Goal: Complete application form

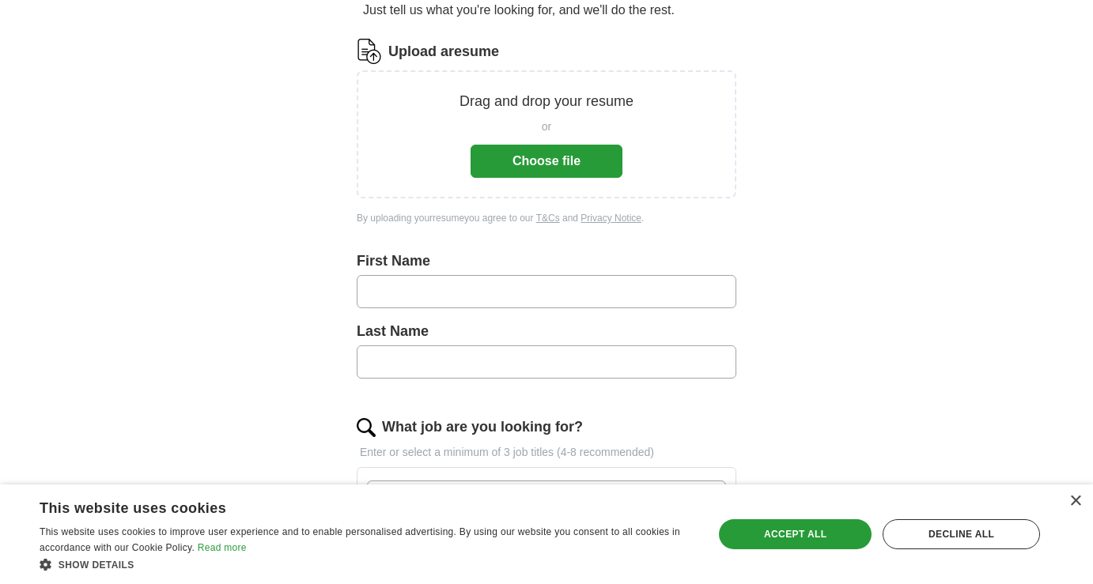
scroll to position [183, 0]
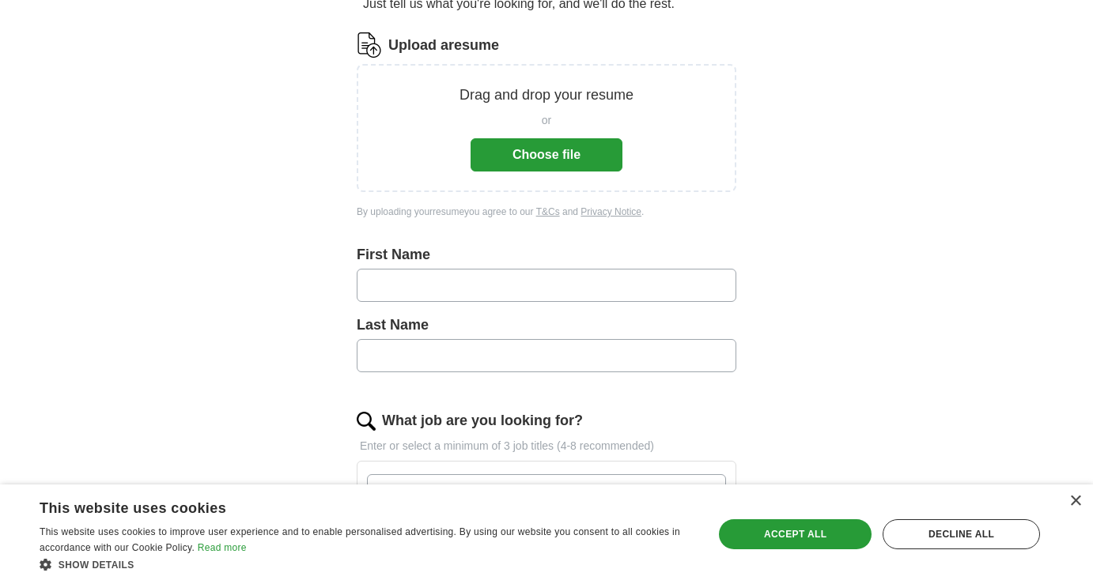
click at [536, 281] on input "text" at bounding box center [546, 285] width 379 height 33
type input "*****"
type input "*******"
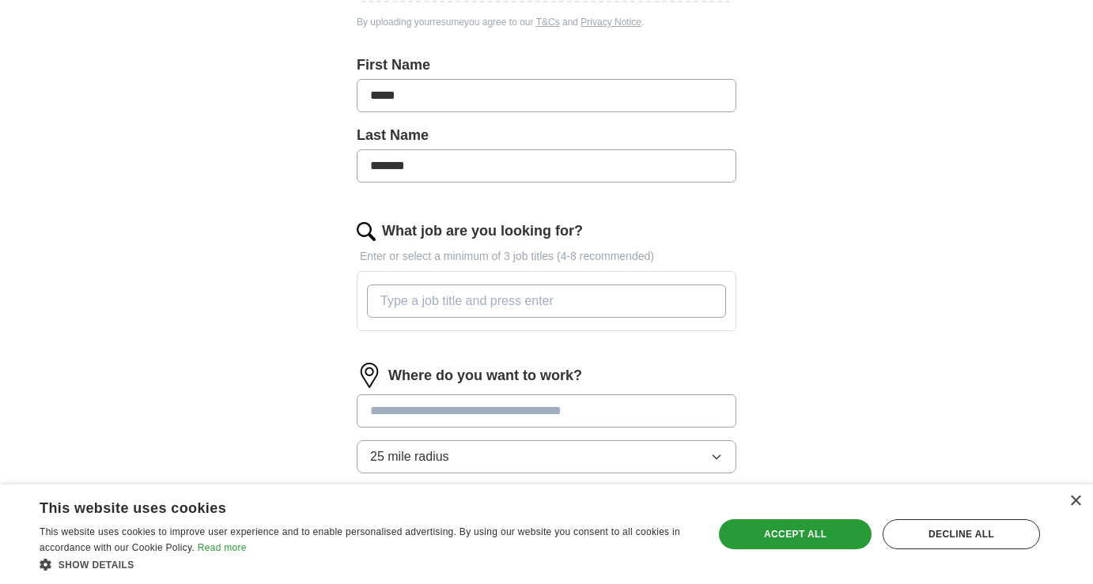
scroll to position [381, 0]
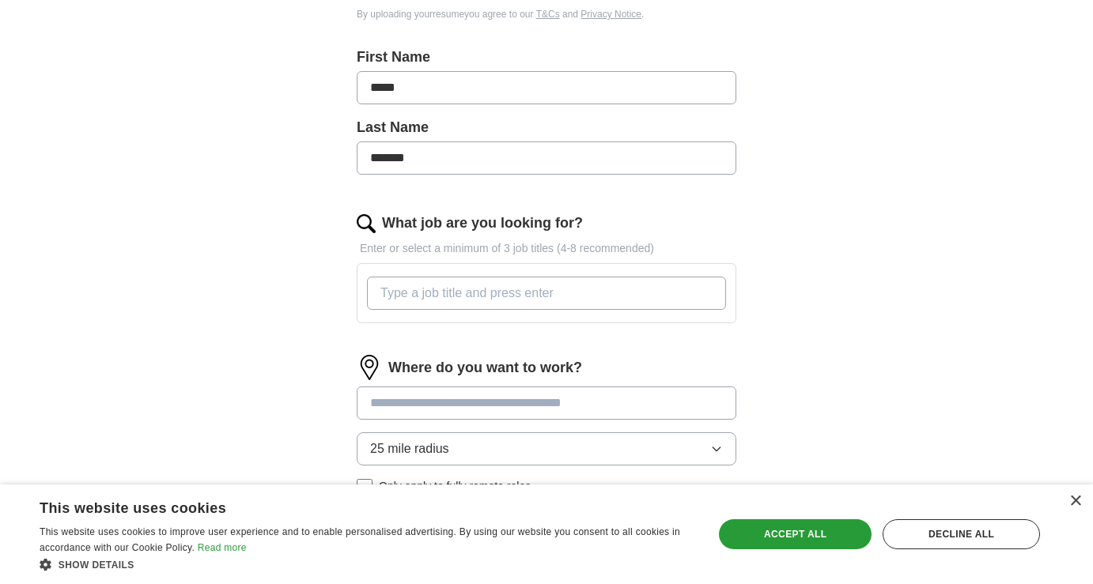
click at [514, 297] on input "What job are you looking for?" at bounding box center [546, 293] width 359 height 33
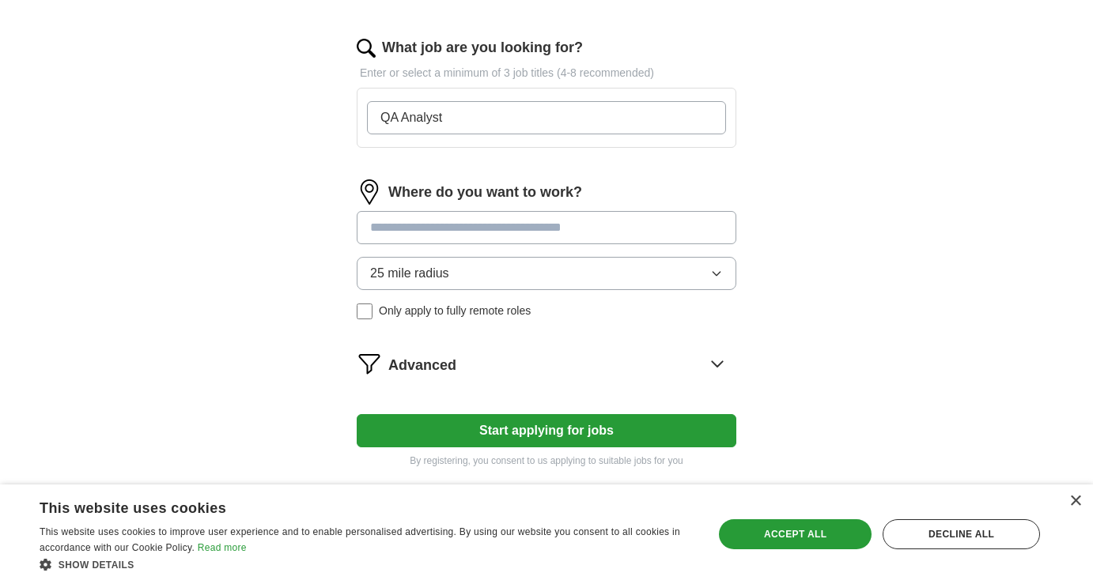
scroll to position [561, 0]
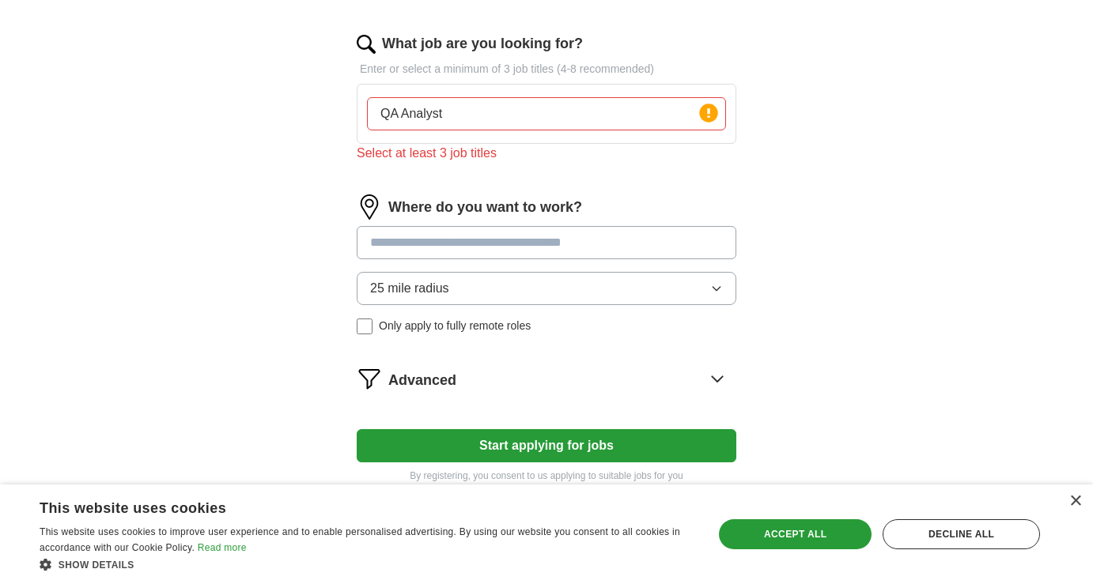
click at [496, 230] on input at bounding box center [546, 242] width 379 height 33
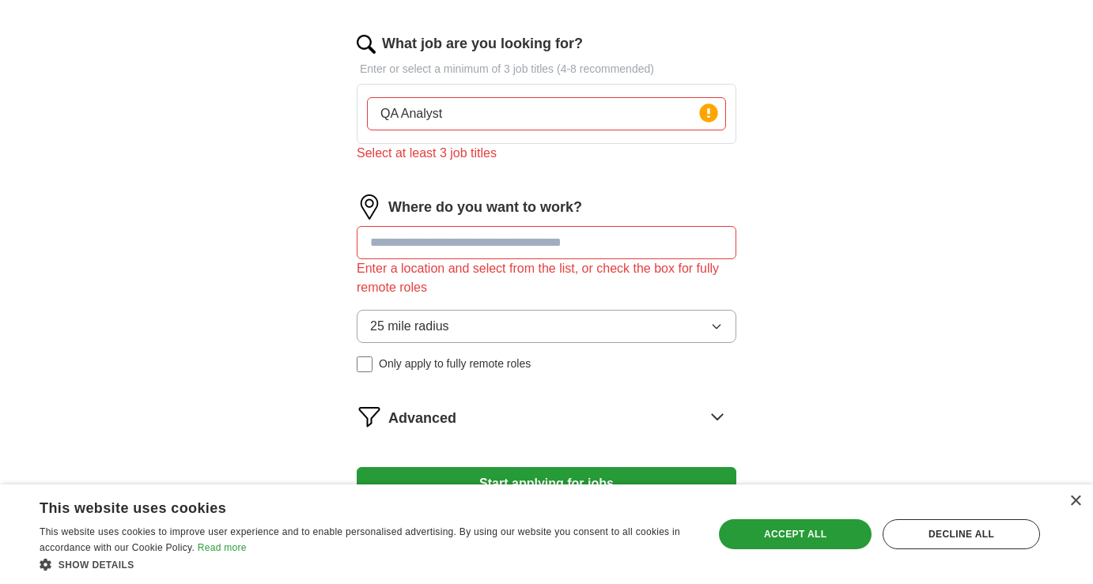
click at [521, 114] on input "QA Analyst" at bounding box center [546, 113] width 359 height 33
click at [504, 115] on input "QA Analyst" at bounding box center [546, 113] width 359 height 33
type input "QA"
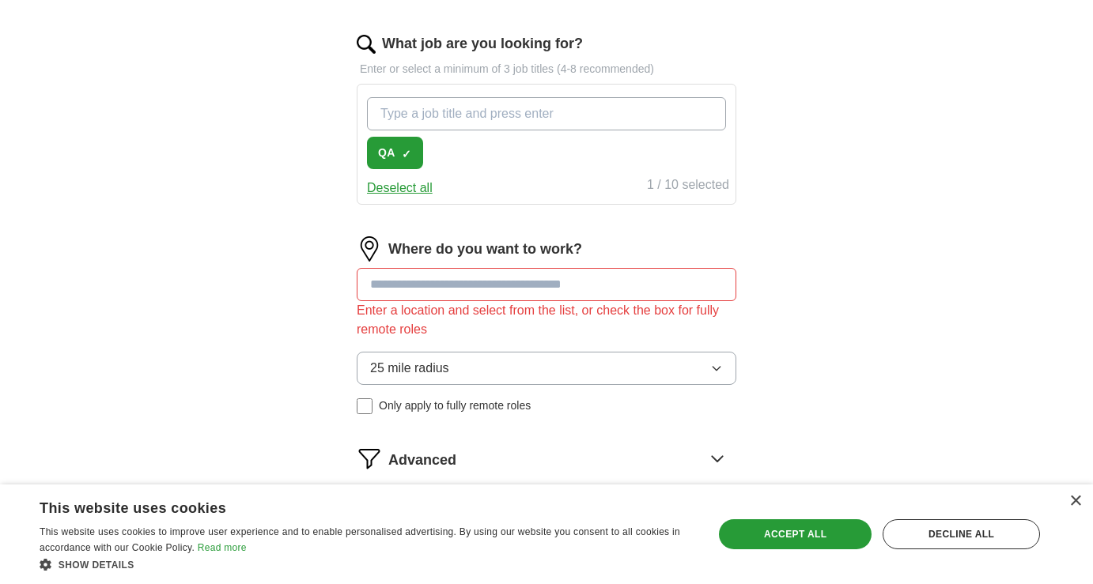
click at [432, 117] on input "What job are you looking for?" at bounding box center [546, 113] width 359 height 33
type input "QA Analyst"
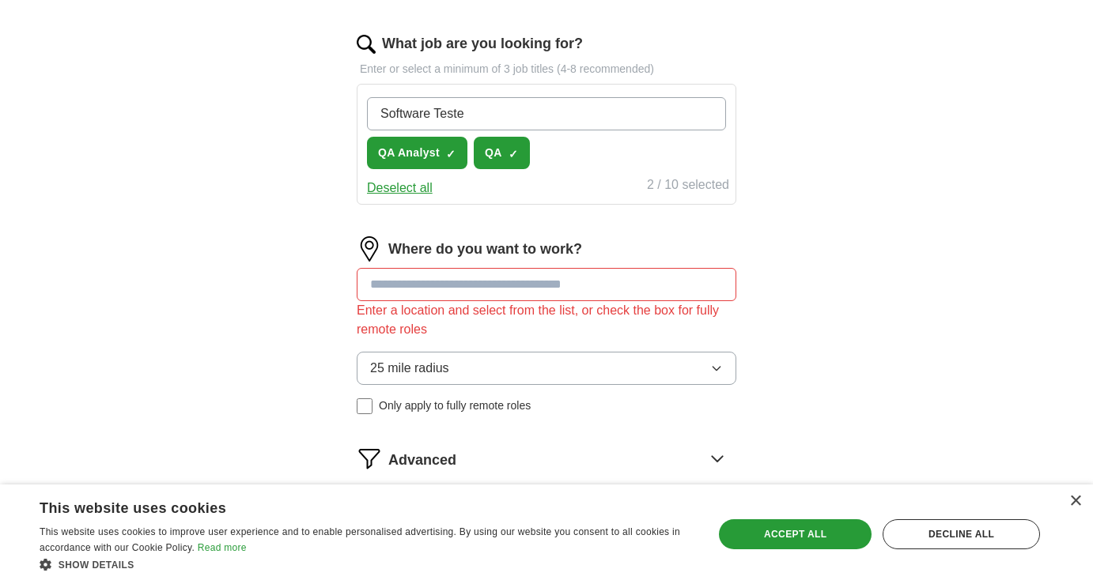
type input "Software Tester"
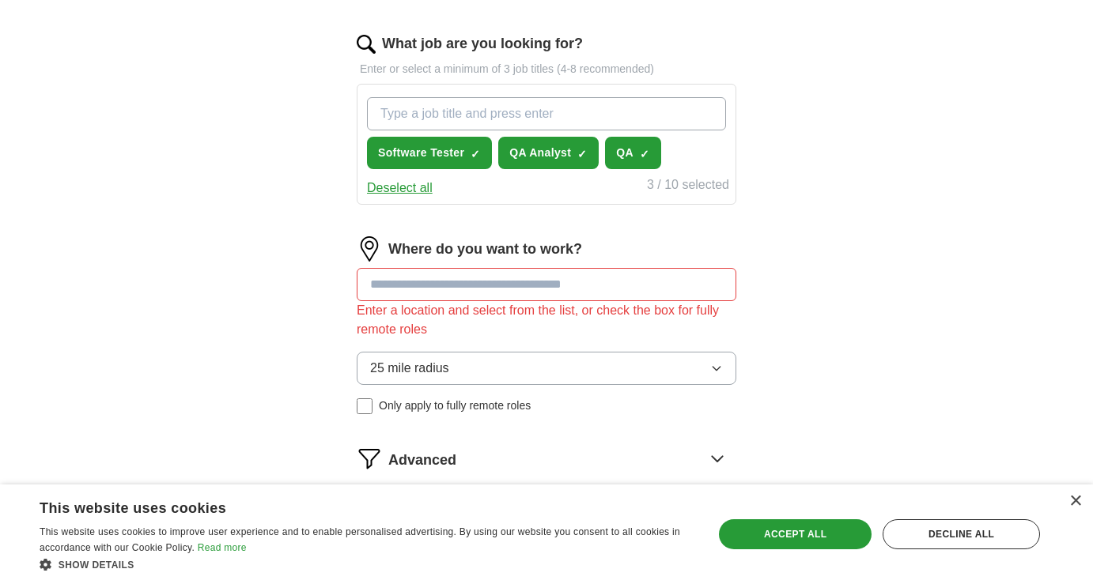
type input "<"
type input "Manual Testing"
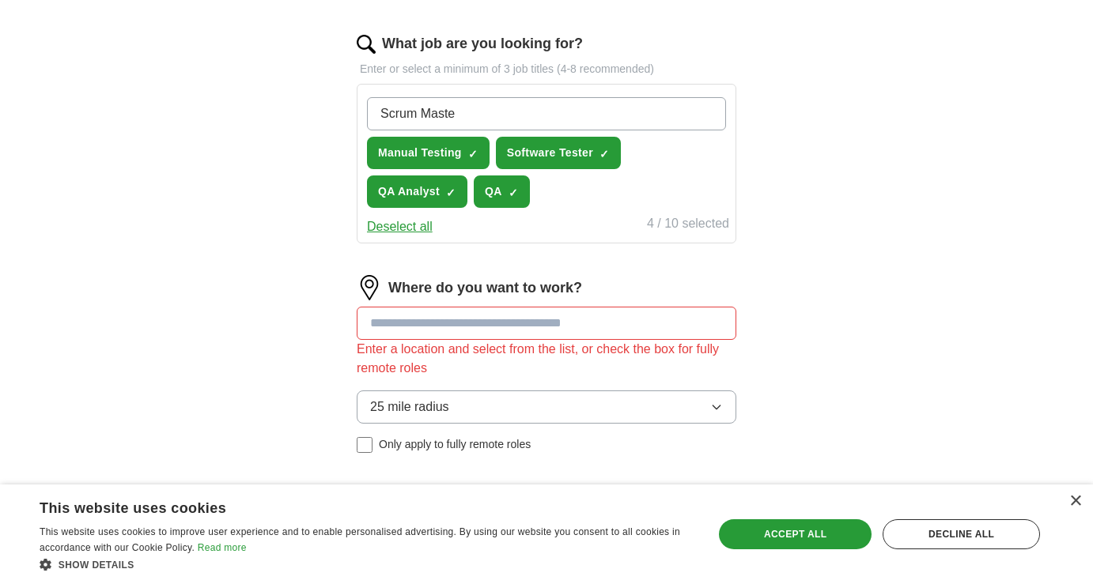
type input "Scrum Master"
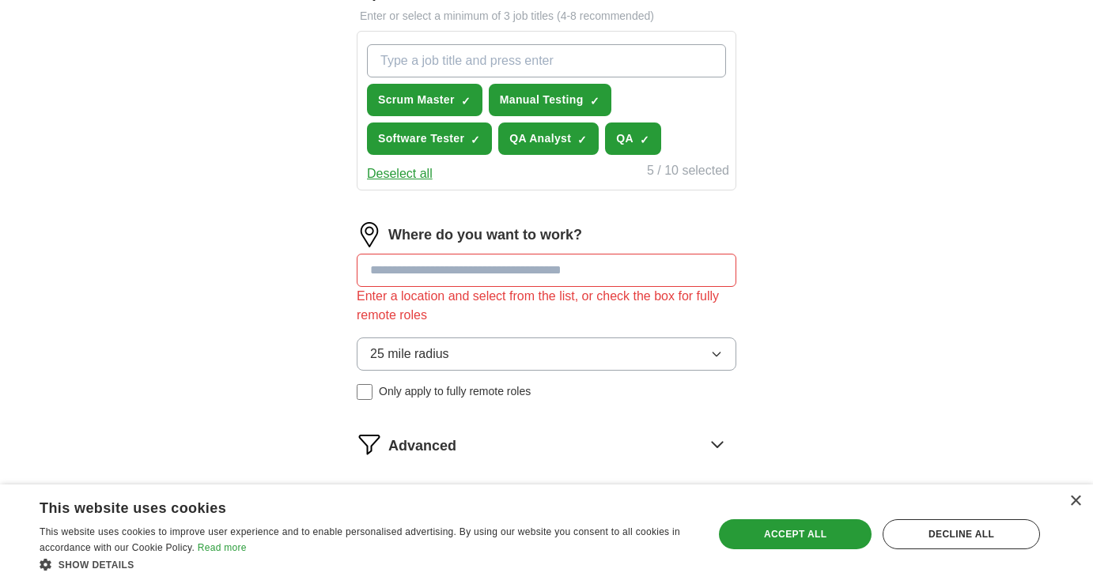
scroll to position [633, 0]
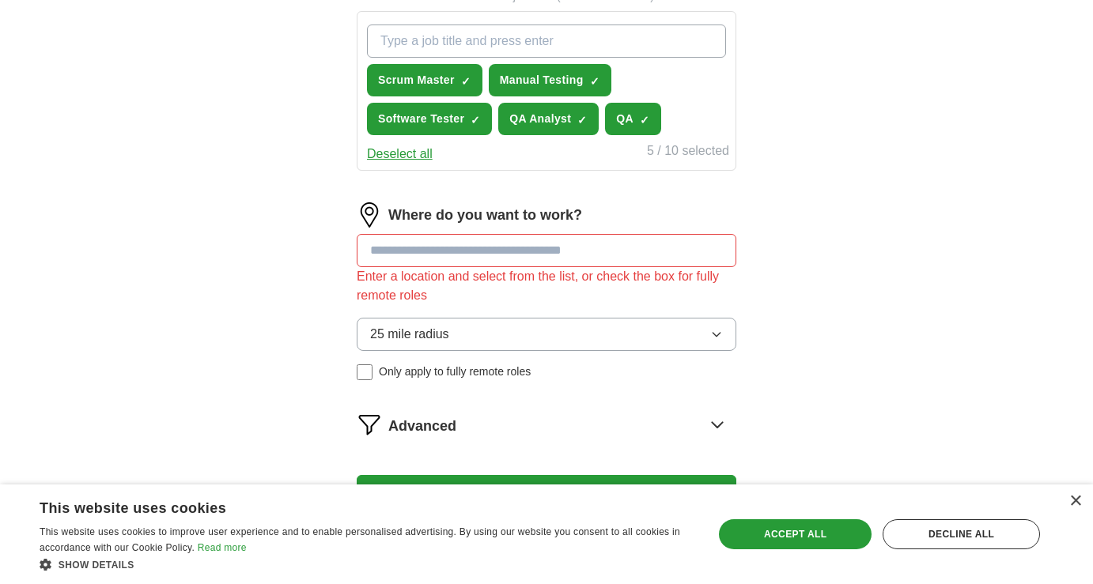
click at [434, 257] on input at bounding box center [546, 250] width 379 height 33
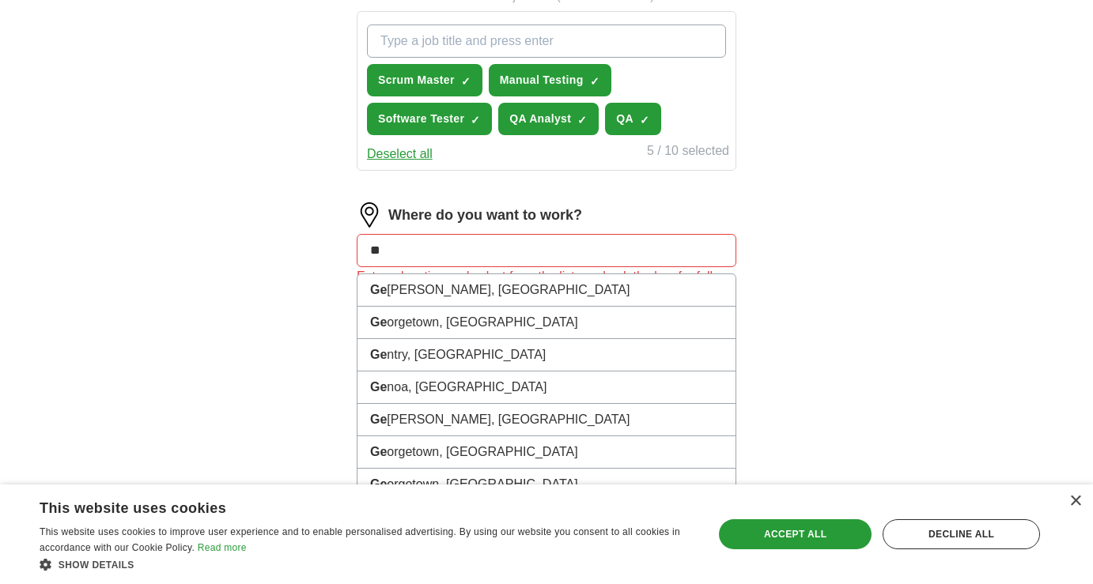
type input "*"
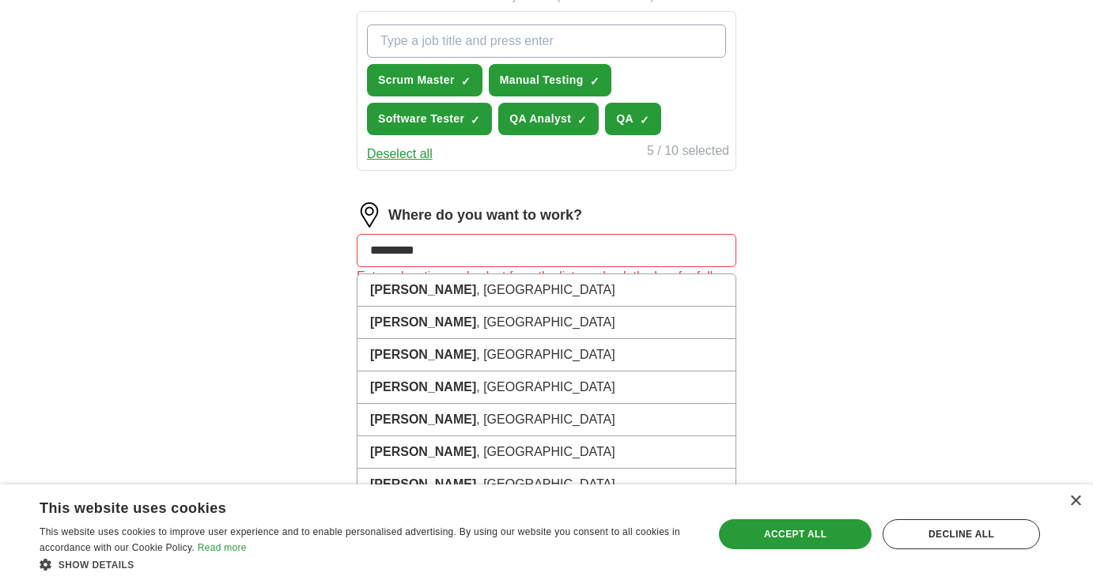
type input "**********"
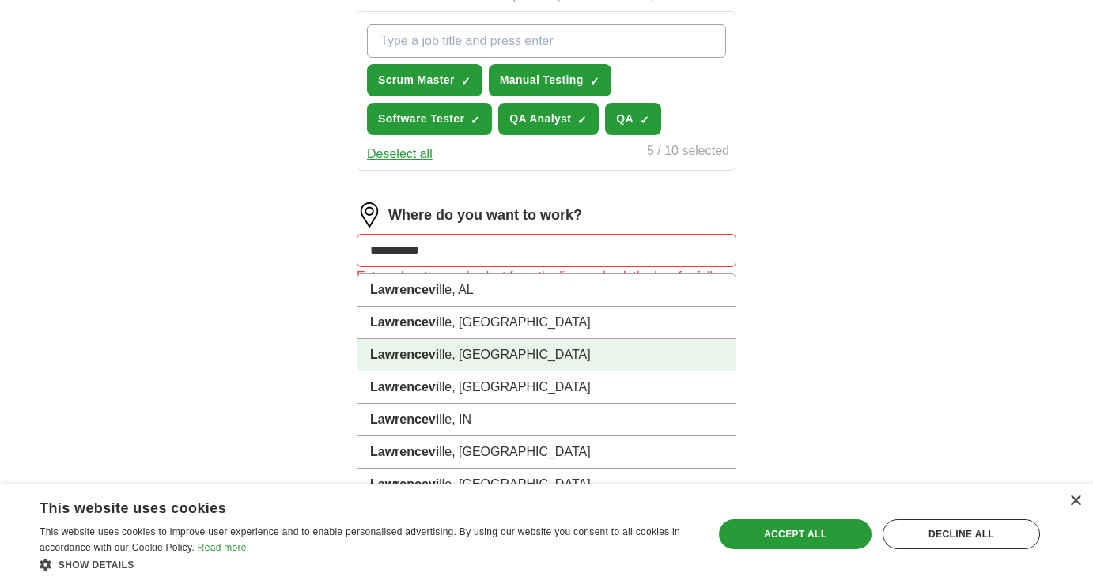
click at [418, 365] on li "Lawrencevi lle, [GEOGRAPHIC_DATA]" at bounding box center [546, 355] width 378 height 32
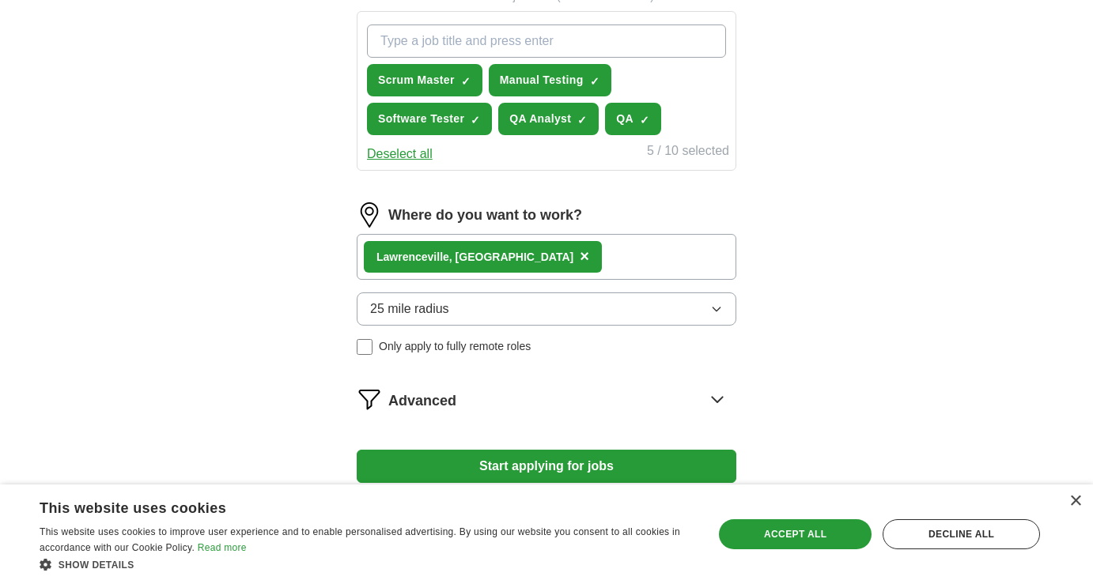
click at [533, 260] on div "Lawrencevi lle, [GEOGRAPHIC_DATA] ×" at bounding box center [546, 257] width 379 height 46
click at [540, 248] on div "Lawrencevi lle, [GEOGRAPHIC_DATA] ×" at bounding box center [546, 257] width 379 height 46
click at [467, 312] on button "25 mile radius" at bounding box center [546, 309] width 379 height 33
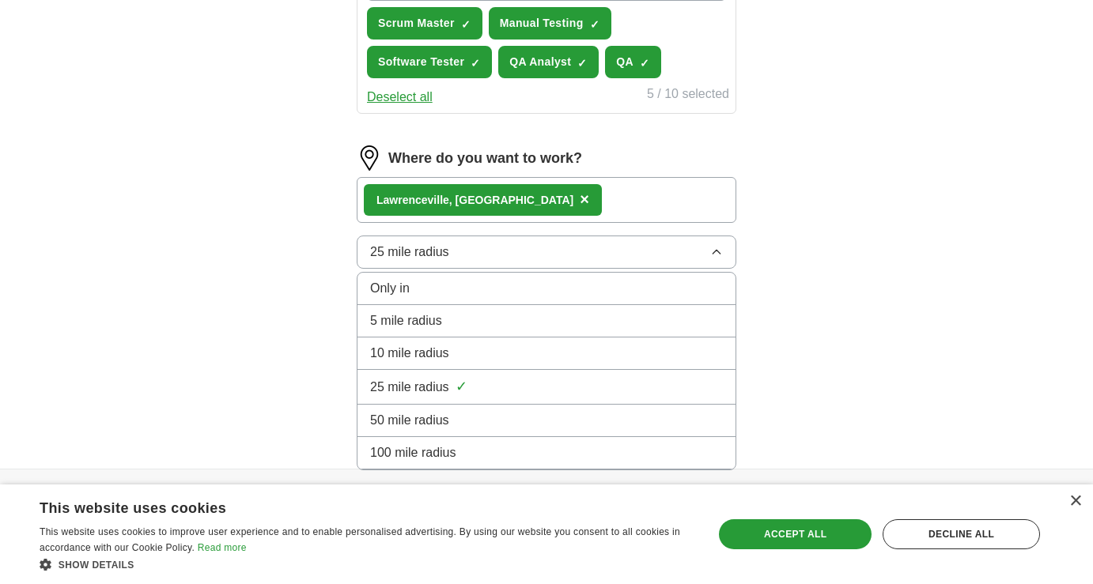
scroll to position [693, 0]
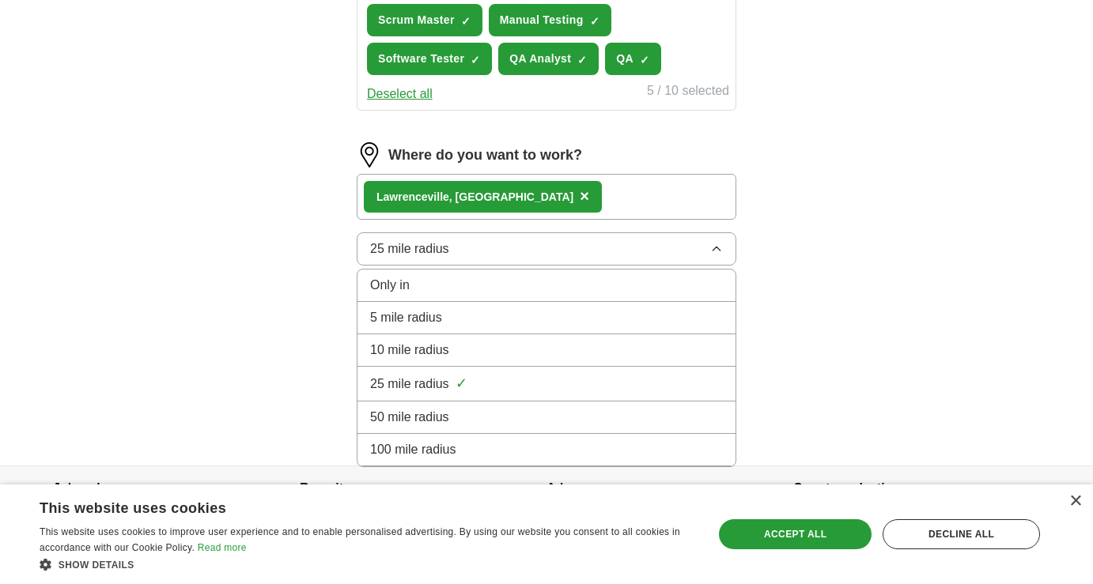
click at [416, 419] on span "50 mile radius" at bounding box center [409, 417] width 79 height 19
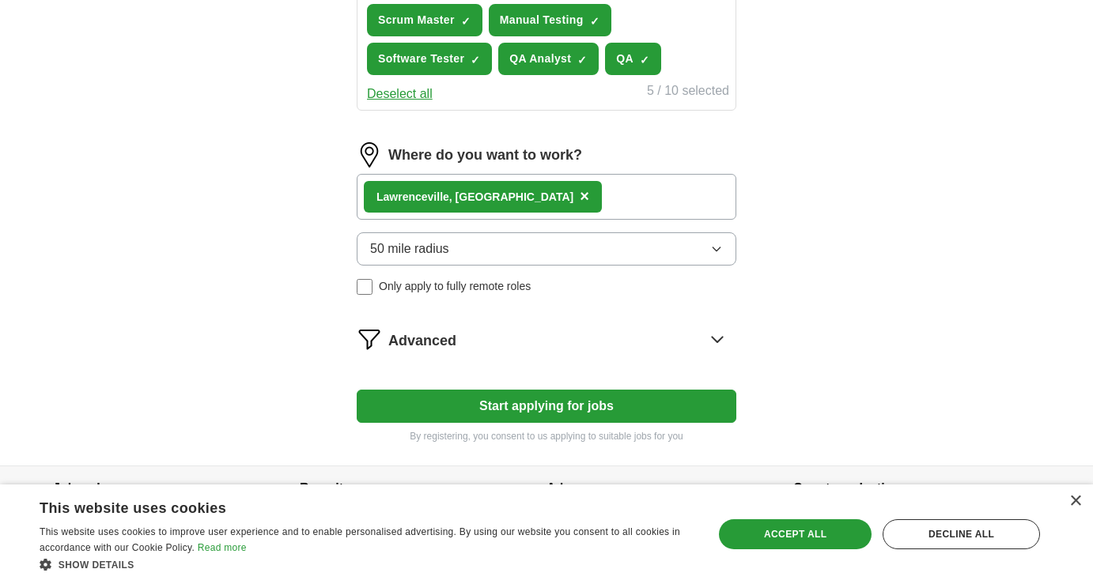
scroll to position [734, 0]
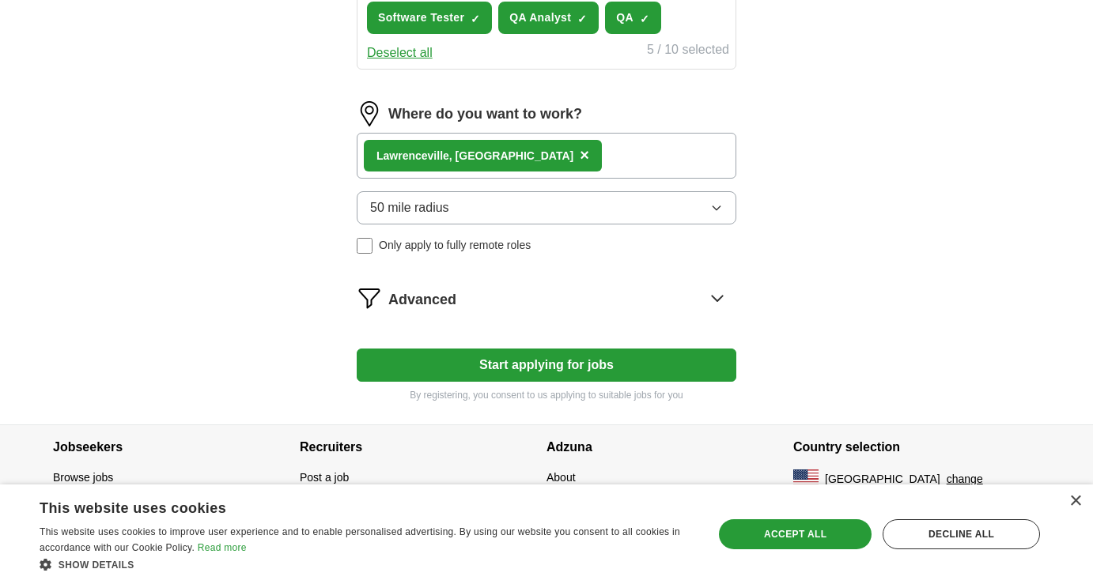
click at [727, 298] on icon at bounding box center [716, 297] width 25 height 25
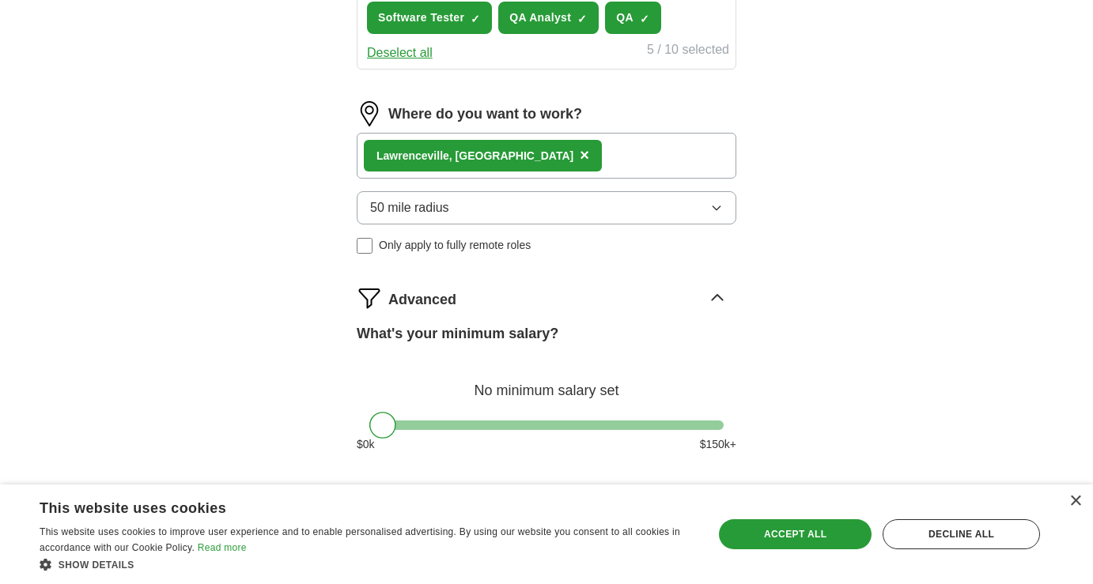
scroll to position [889, 0]
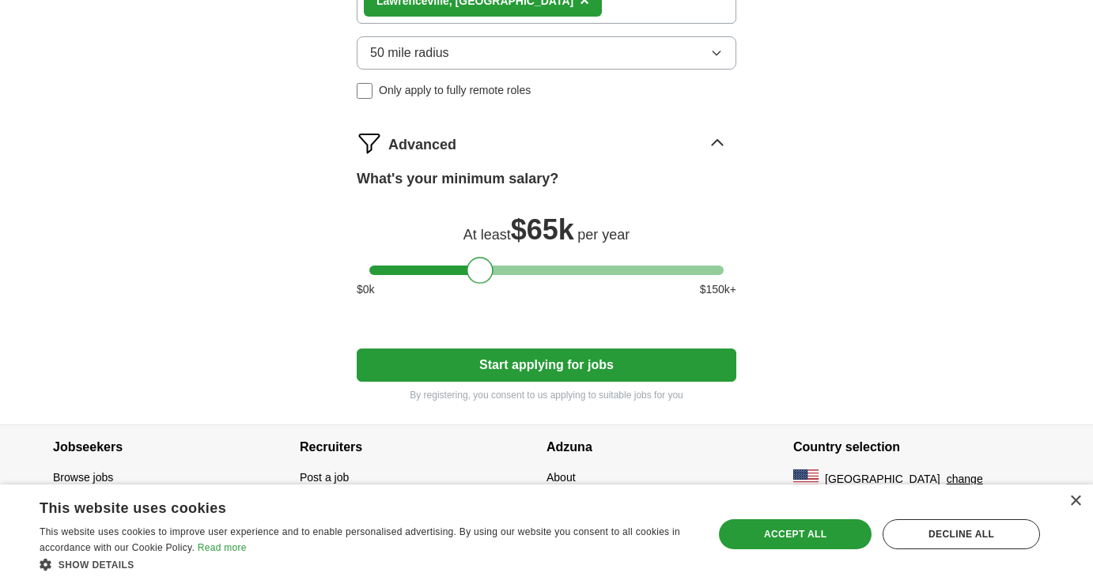
drag, startPoint x: 376, startPoint y: 272, endPoint x: 474, endPoint y: 271, distance: 98.0
click at [474, 271] on div at bounding box center [479, 270] width 27 height 27
click at [516, 354] on button "Start applying for jobs" at bounding box center [546, 365] width 379 height 33
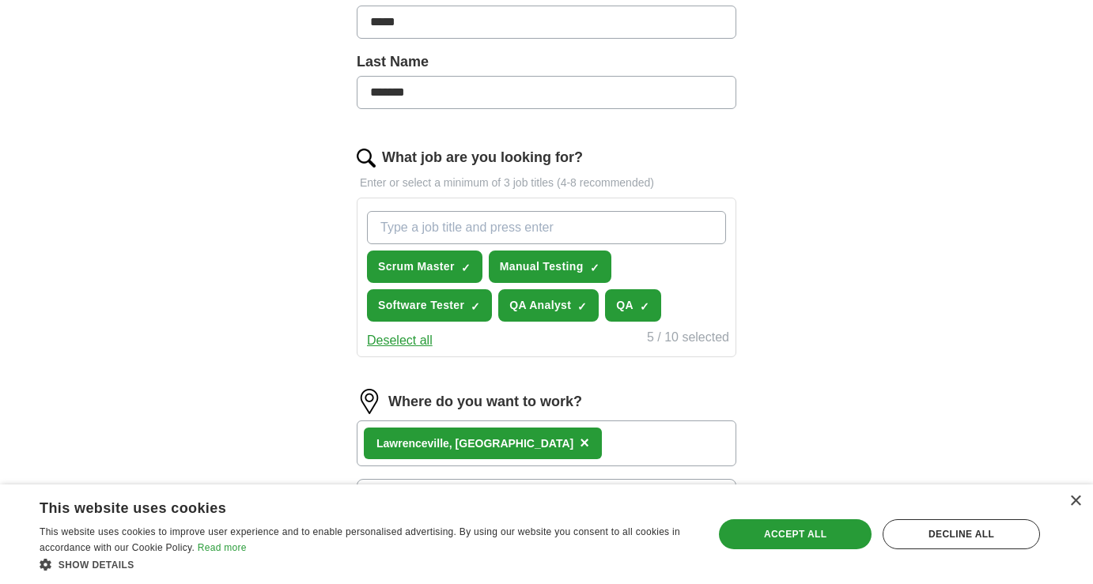
scroll to position [268, 0]
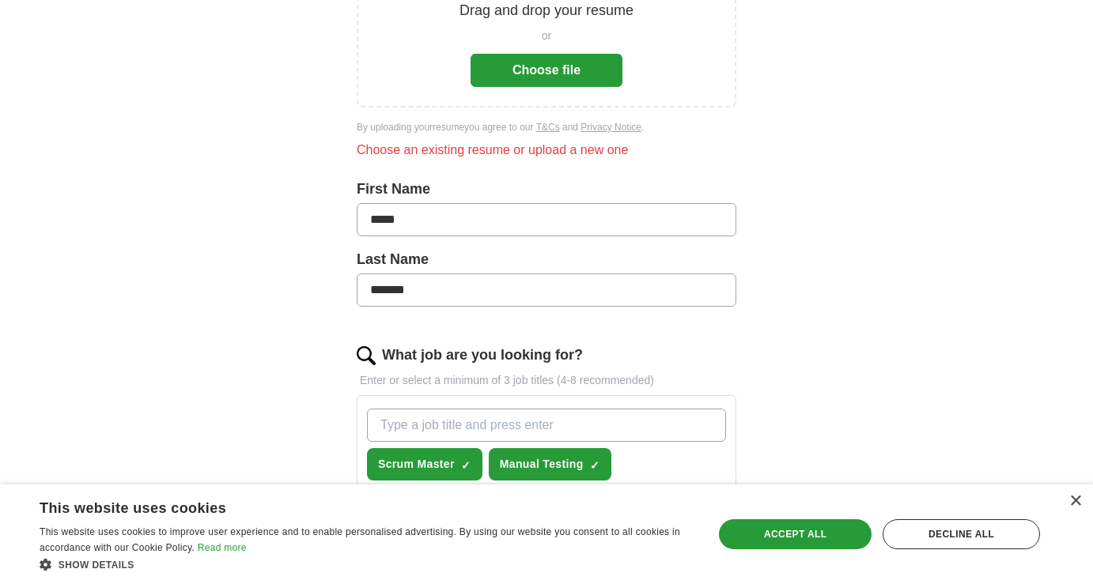
click at [525, 75] on button "Choose file" at bounding box center [546, 70] width 152 height 33
